Goal: Information Seeking & Learning: Learn about a topic

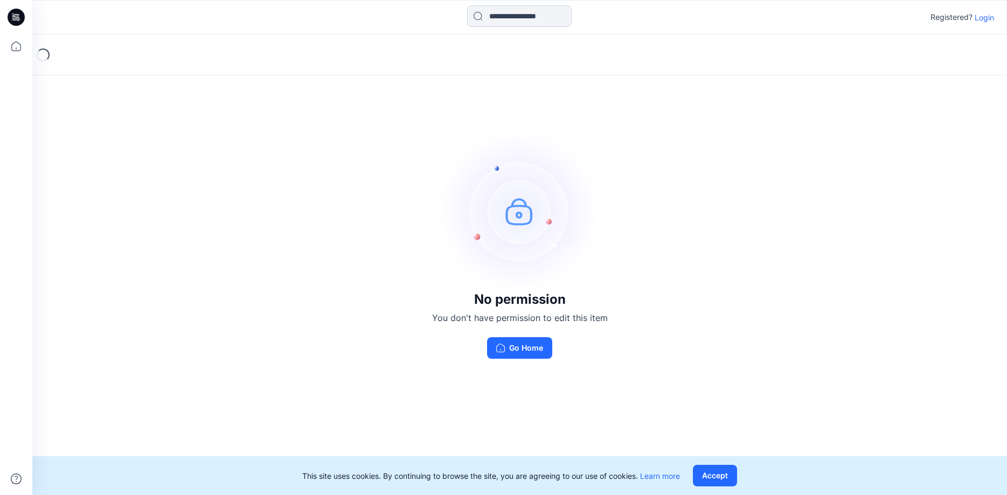
click at [542, 20] on input at bounding box center [519, 16] width 104 height 22
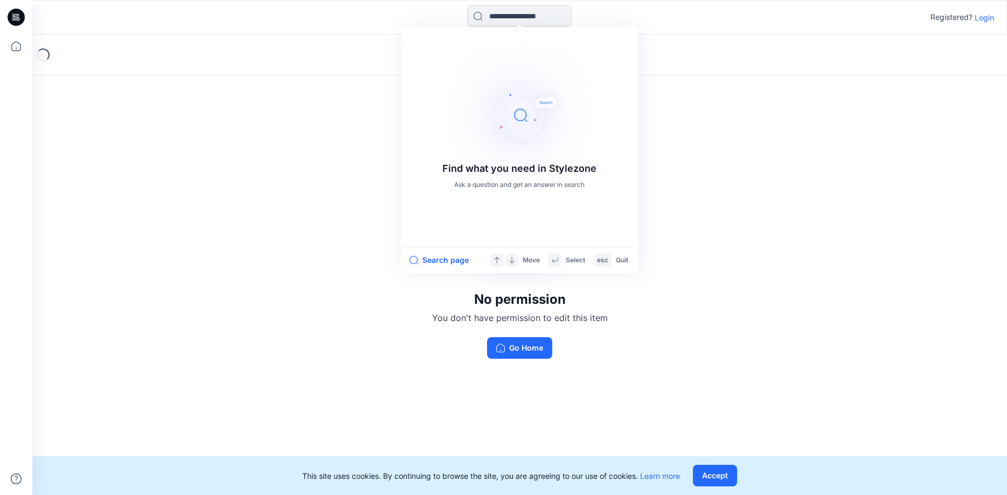
click at [484, 16] on input at bounding box center [519, 16] width 104 height 22
click at [986, 19] on p "Login" at bounding box center [983, 17] width 19 height 11
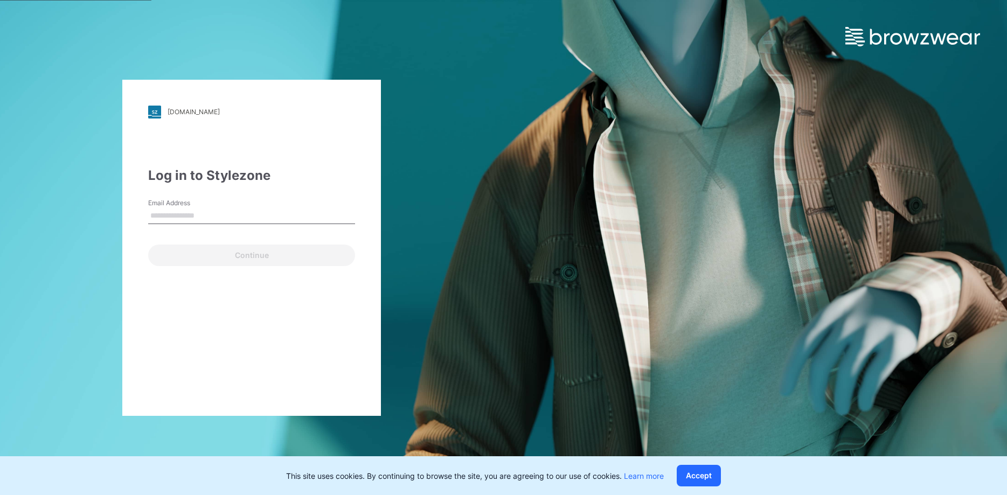
click at [169, 209] on input "Email Address" at bounding box center [251, 216] width 207 height 16
type input "**********"
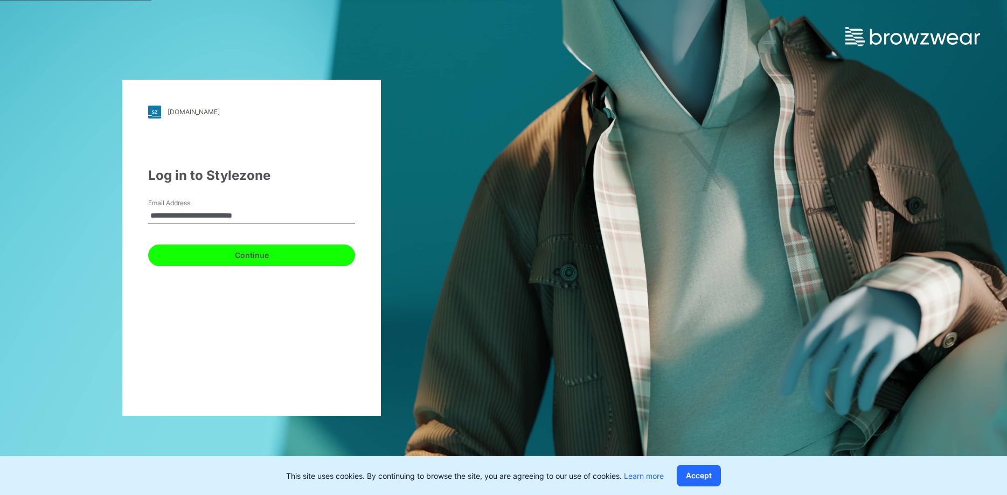
click at [240, 255] on button "Continue" at bounding box center [251, 255] width 207 height 22
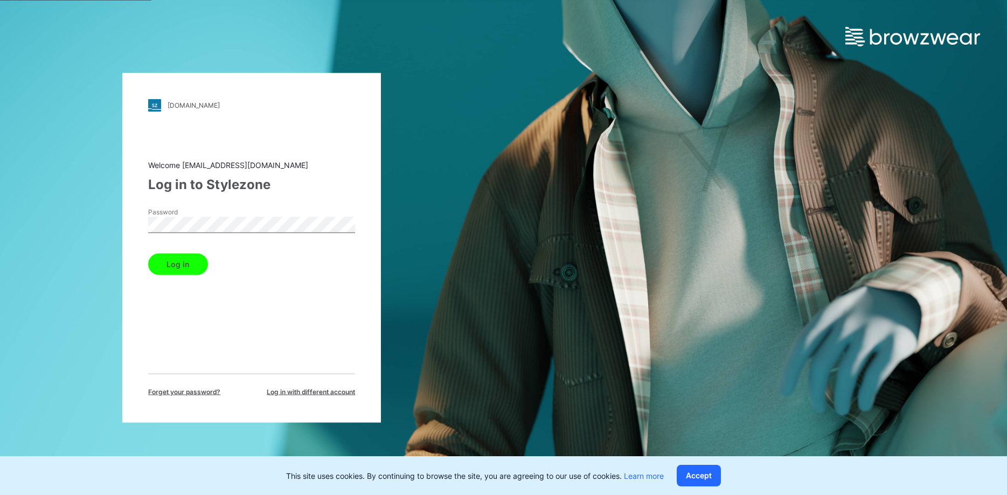
click at [169, 256] on button "Log in" at bounding box center [178, 264] width 60 height 22
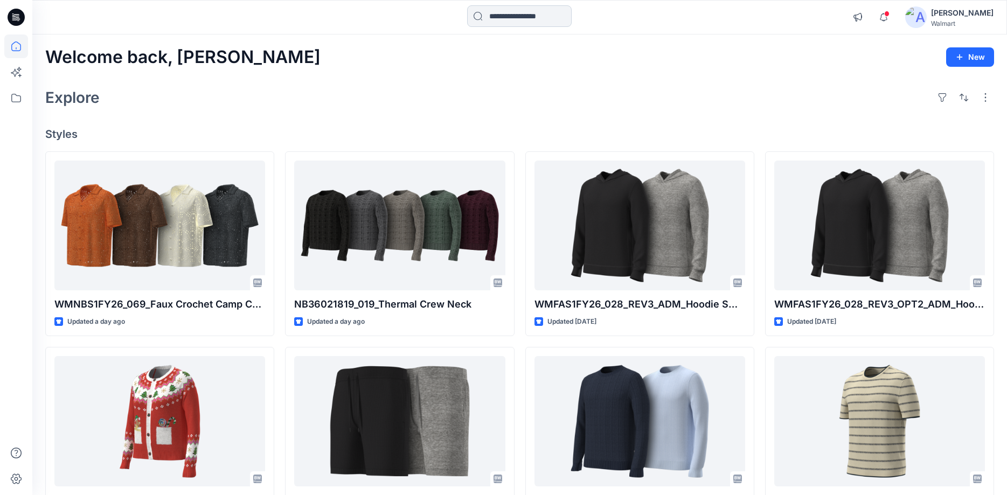
click at [480, 16] on input at bounding box center [519, 16] width 104 height 22
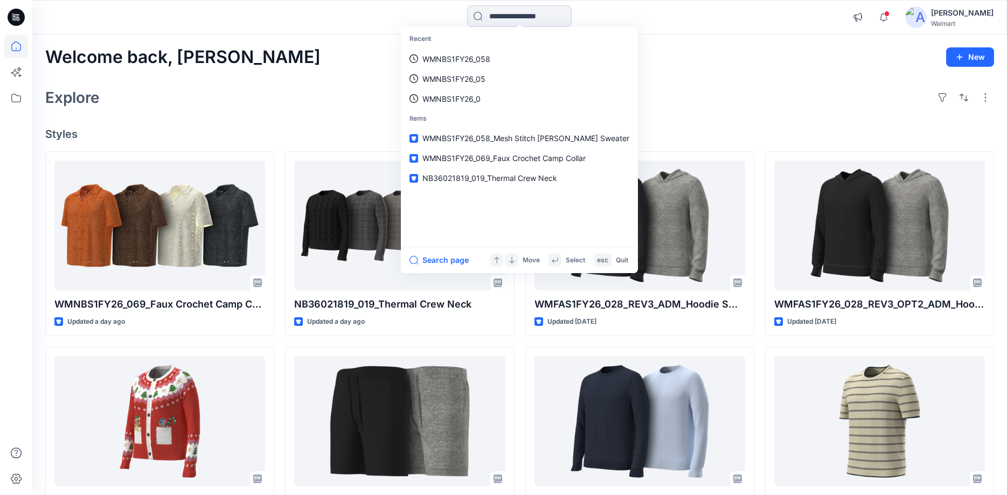
paste input "********"
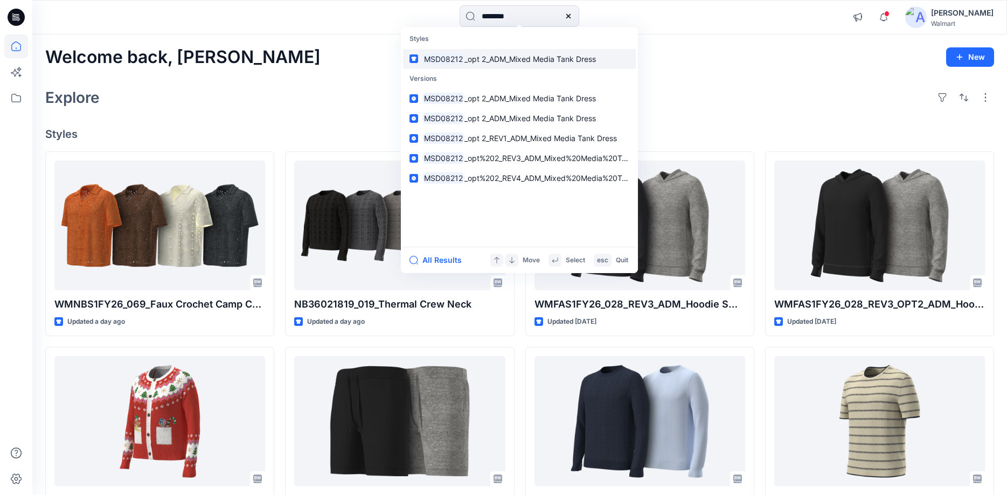
type input "********"
click at [449, 54] on mark "MSD08212" at bounding box center [443, 59] width 42 height 12
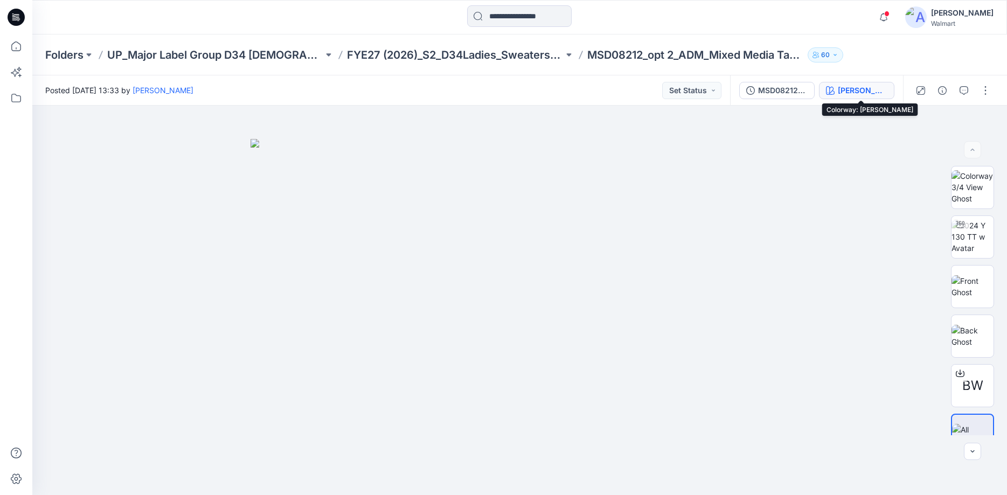
click at [883, 93] on div "[PERSON_NAME]" at bounding box center [862, 91] width 50 height 12
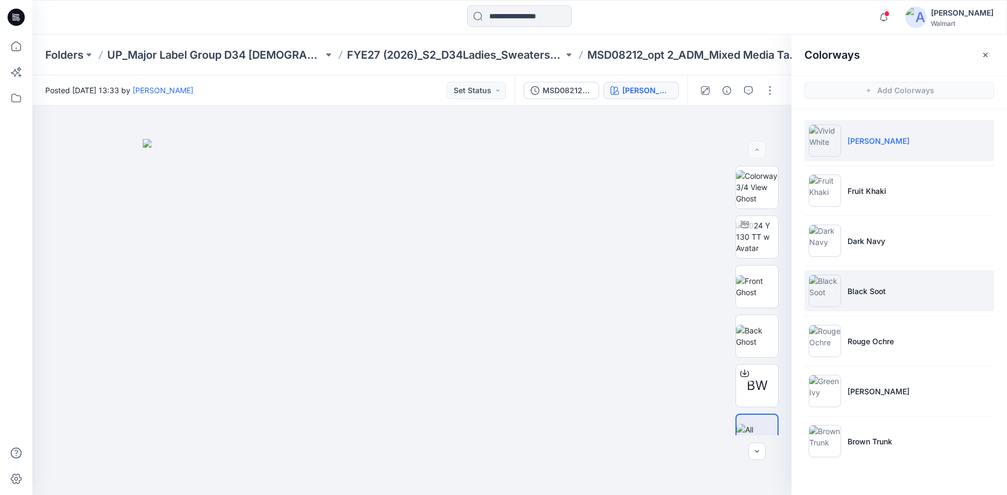
click at [828, 294] on img at bounding box center [824, 291] width 32 height 32
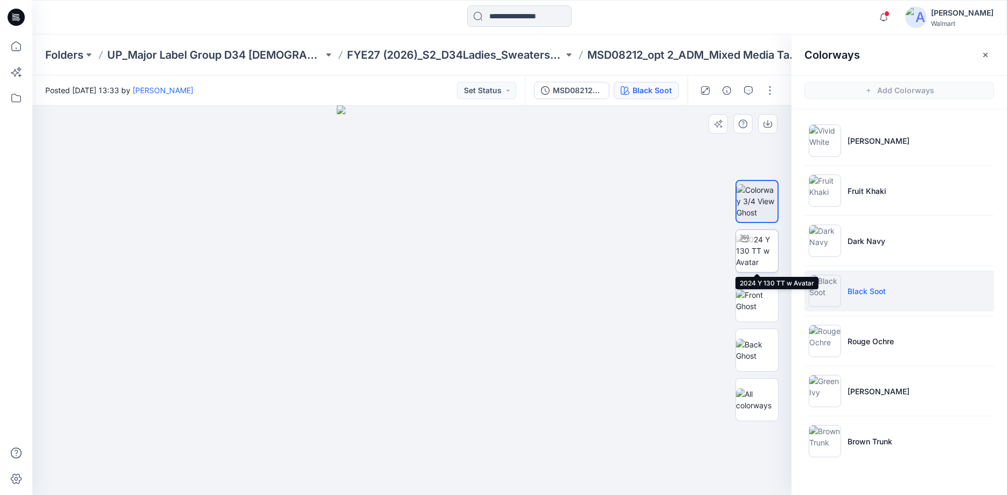
click at [764, 253] on img at bounding box center [757, 251] width 42 height 34
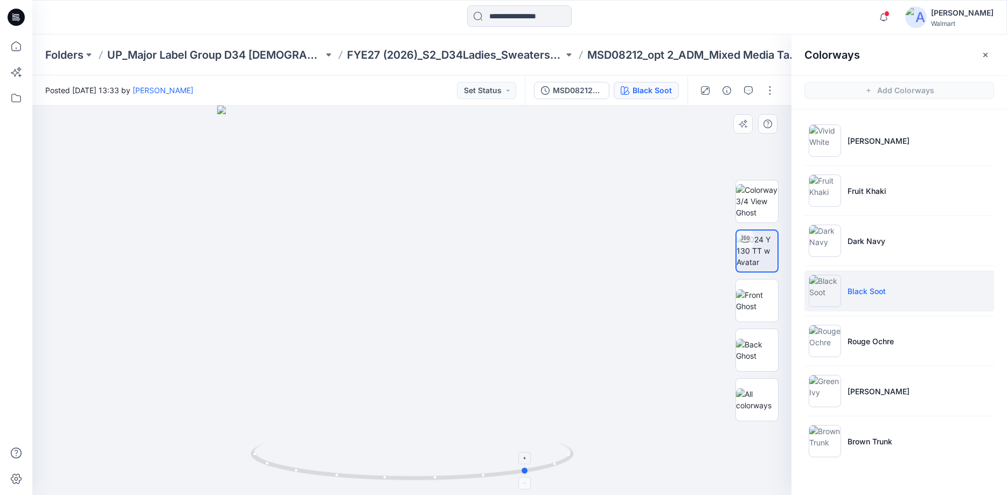
drag, startPoint x: 411, startPoint y: 477, endPoint x: 528, endPoint y: 479, distance: 116.9
click at [528, 479] on icon at bounding box center [413, 463] width 326 height 40
drag, startPoint x: 526, startPoint y: 471, endPoint x: 574, endPoint y: 424, distance: 67.0
click at [574, 424] on div at bounding box center [411, 300] width 759 height 389
click at [828, 343] on img at bounding box center [824, 341] width 32 height 32
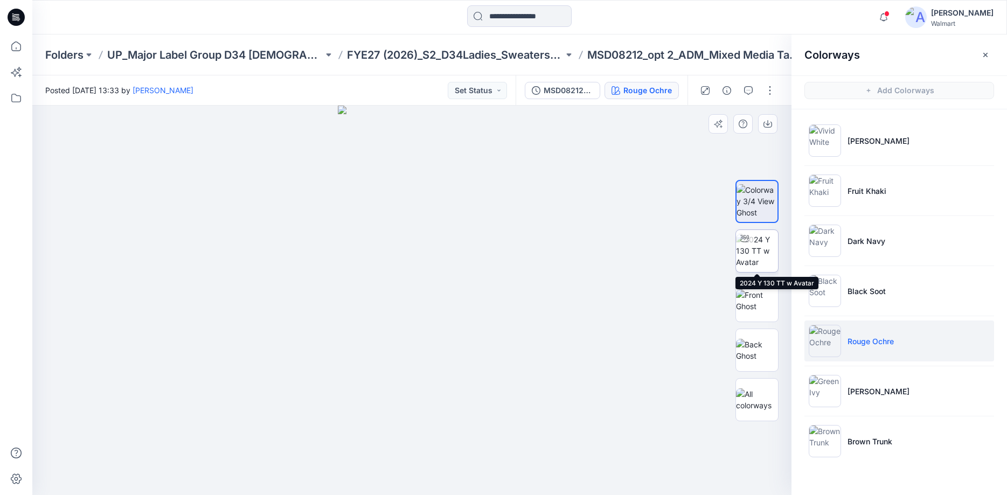
click at [767, 259] on img at bounding box center [757, 251] width 42 height 34
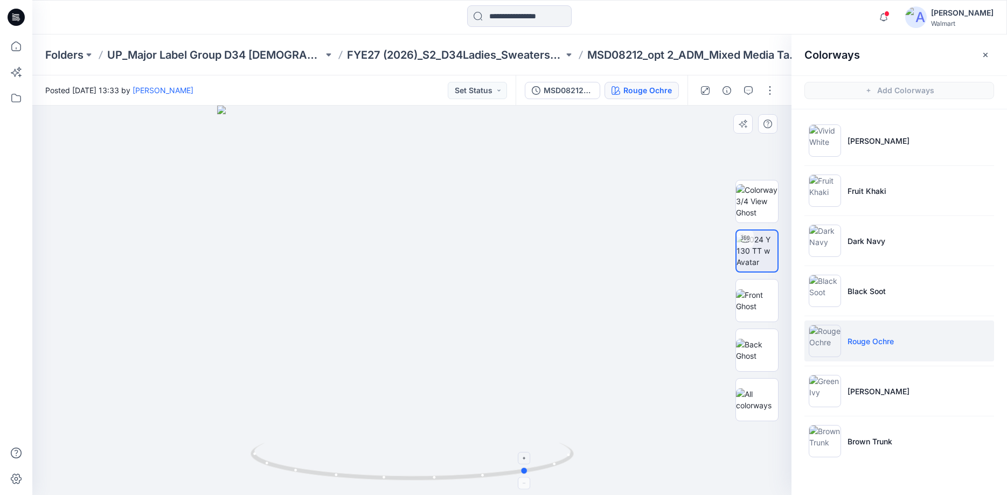
drag, startPoint x: 416, startPoint y: 478, endPoint x: 532, endPoint y: 460, distance: 117.7
click at [532, 460] on icon at bounding box center [413, 463] width 326 height 40
drag, startPoint x: 528, startPoint y: 473, endPoint x: 597, endPoint y: 420, distance: 86.8
click at [597, 420] on div at bounding box center [411, 300] width 759 height 389
